Goal: Connect with others: Connect with others

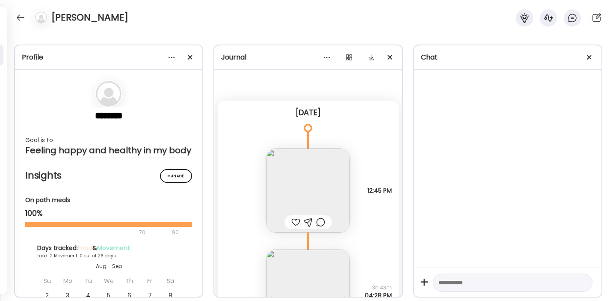
scroll to position [8, 0]
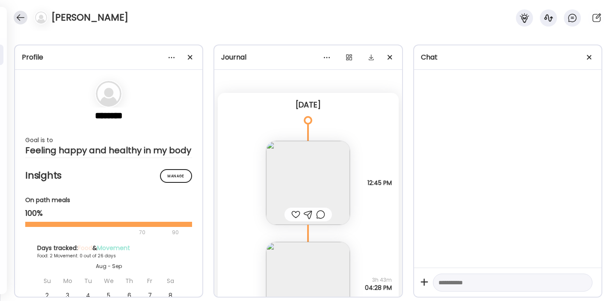
click at [15, 20] on div at bounding box center [21, 18] width 14 height 14
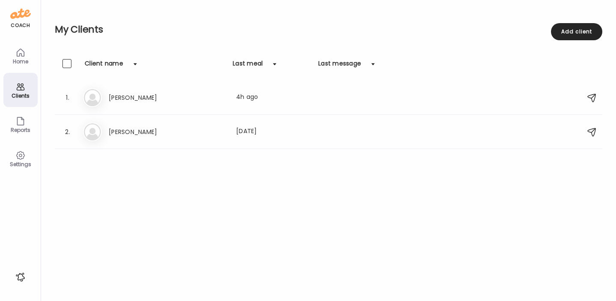
click at [18, 56] on icon at bounding box center [20, 52] width 7 height 7
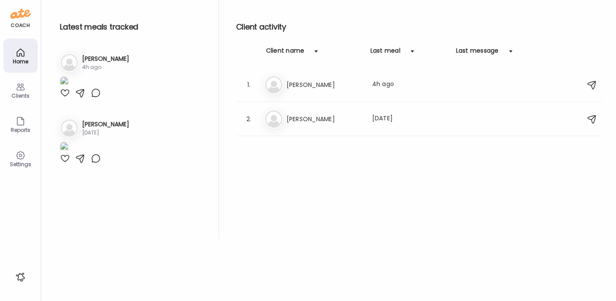
click at [23, 153] on icon at bounding box center [20, 155] width 8 height 8
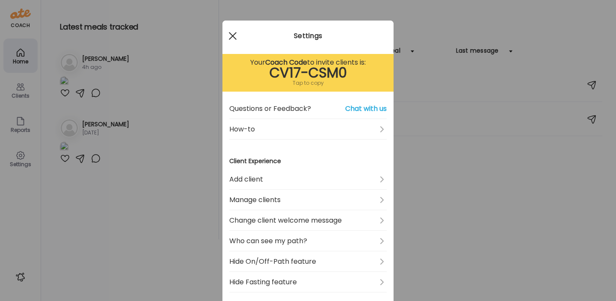
click at [230, 37] on span at bounding box center [233, 36] width 8 height 8
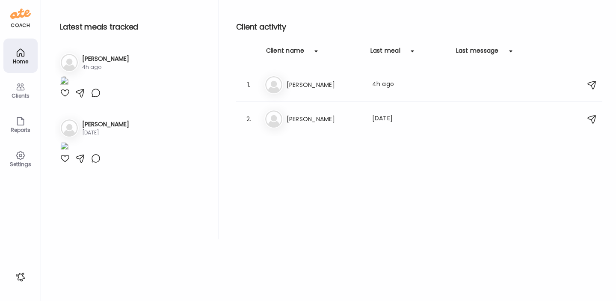
click at [105, 60] on h3 "[PERSON_NAME]" at bounding box center [105, 58] width 47 height 9
click at [289, 86] on h3 "[PERSON_NAME]" at bounding box center [323, 85] width 75 height 10
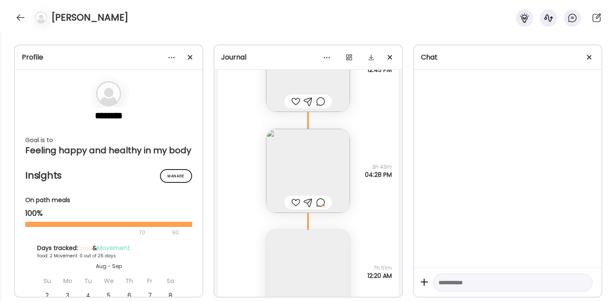
scroll to position [123, 0]
click at [301, 169] on img at bounding box center [308, 169] width 84 height 84
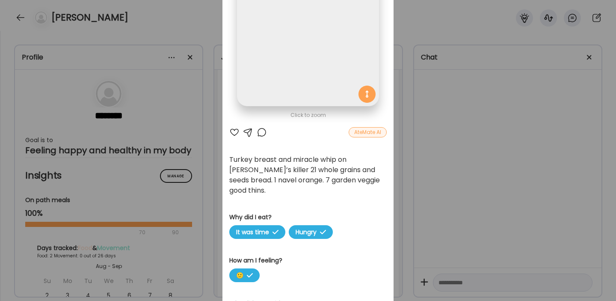
scroll to position [0, 0]
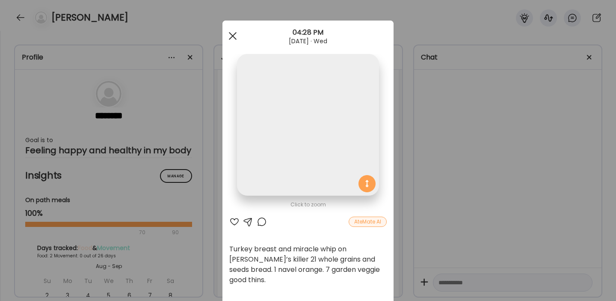
click at [234, 40] on div at bounding box center [232, 35] width 17 height 17
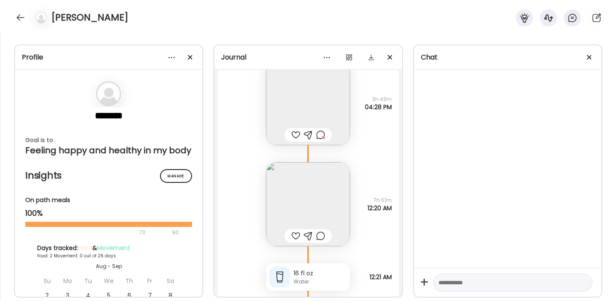
scroll to position [230, 0]
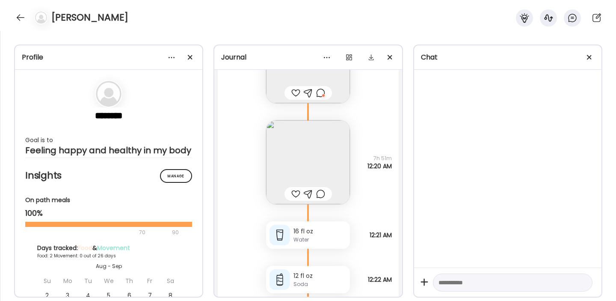
click at [325, 158] on img at bounding box center [308, 162] width 84 height 84
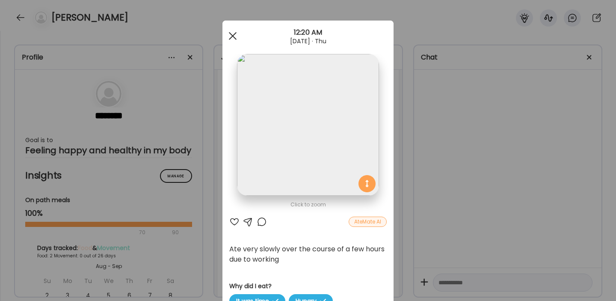
click at [231, 33] on div at bounding box center [232, 35] width 17 height 17
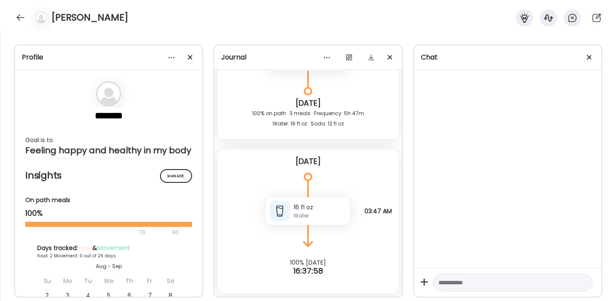
scroll to position [0, 0]
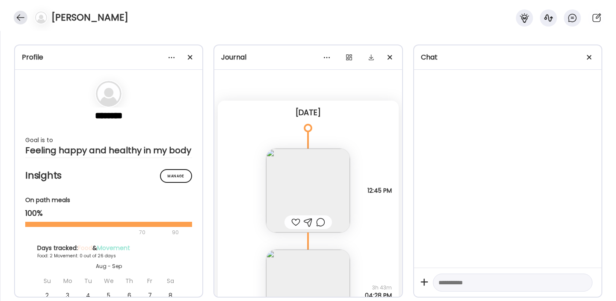
click at [21, 14] on div at bounding box center [21, 18] width 14 height 14
